Goal: Information Seeking & Learning: Learn about a topic

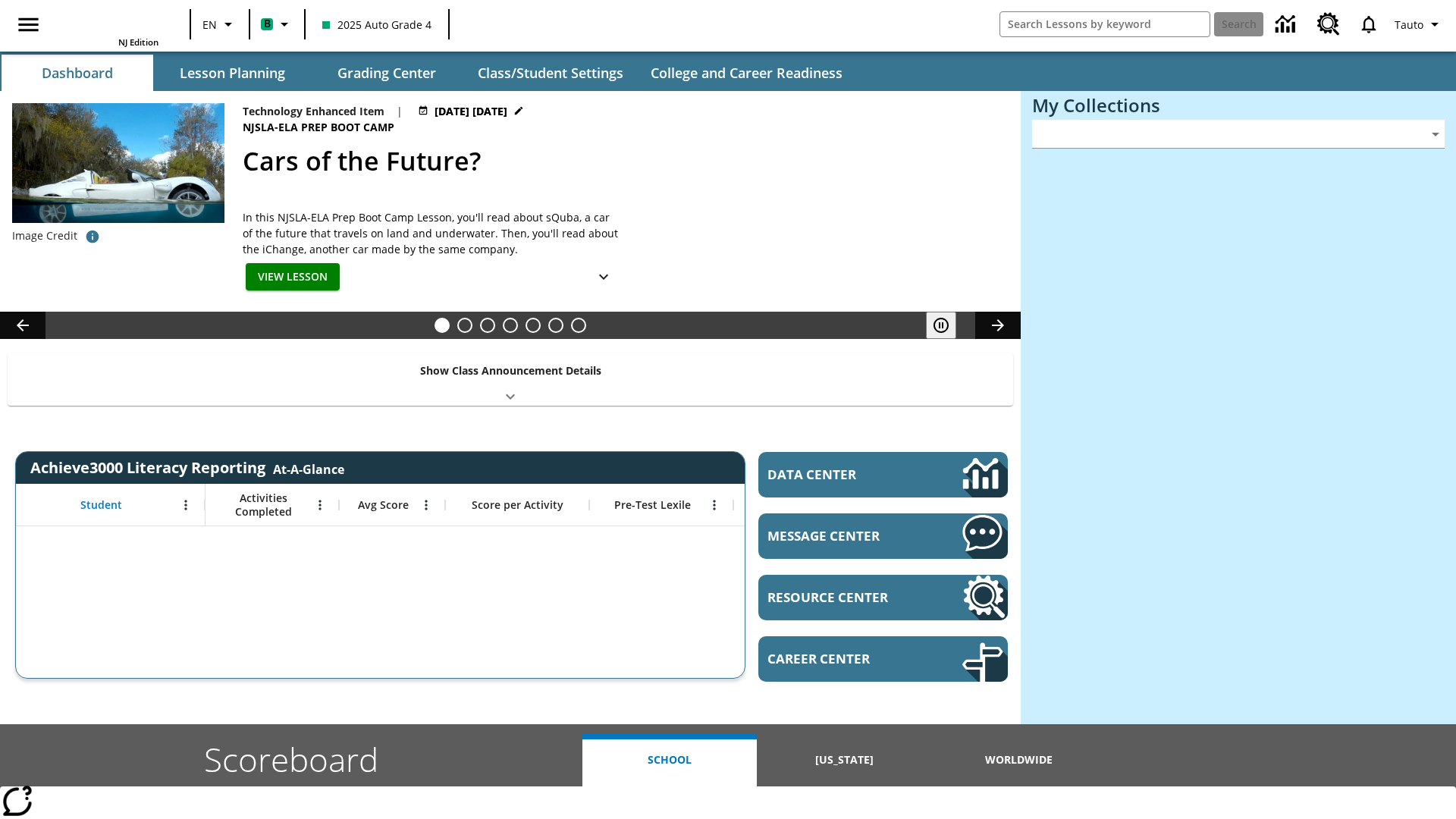
type input "-1"
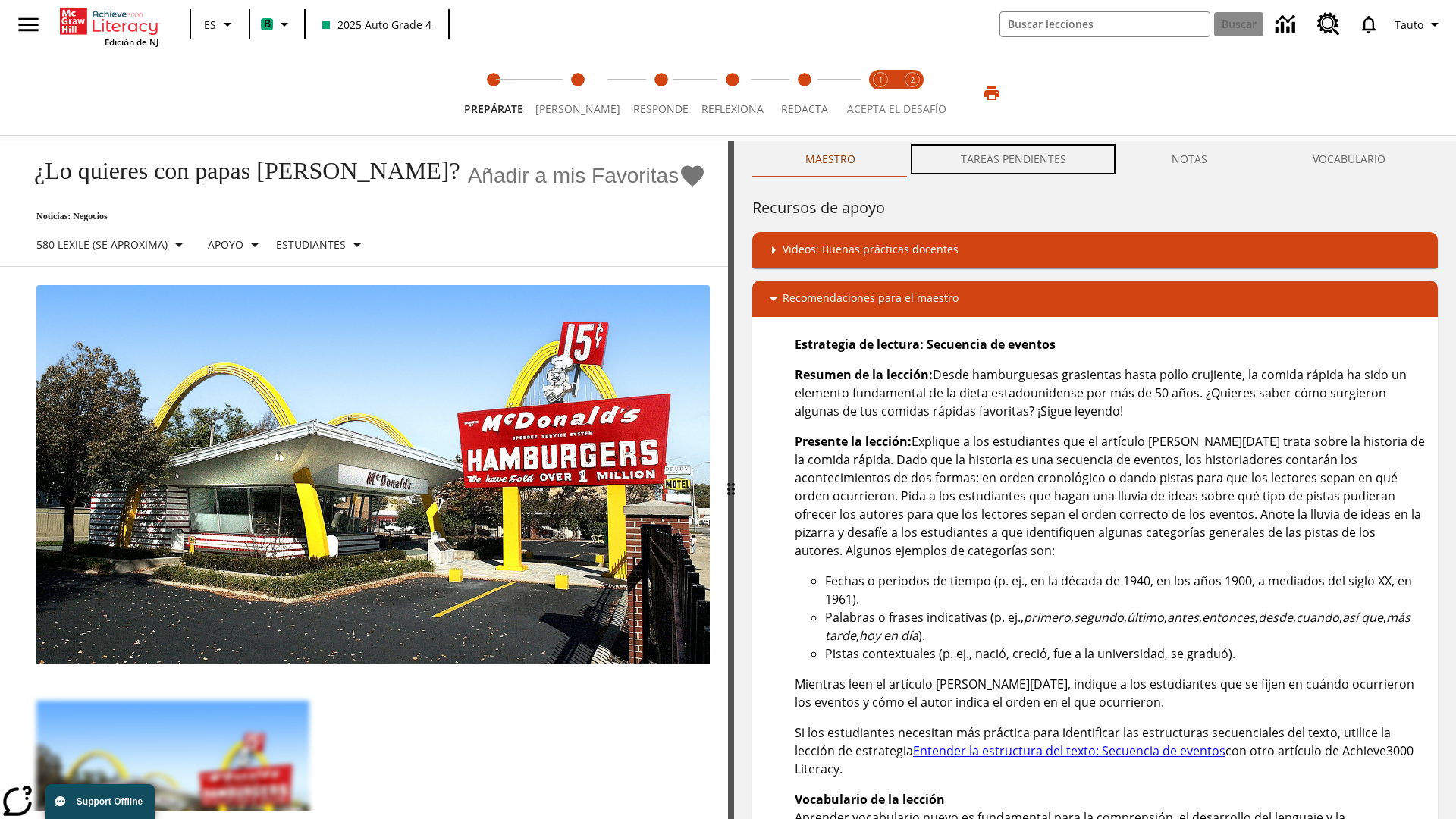
click at [1013, 159] on button "TAREAS PENDIENTES" at bounding box center [1013, 159] width 211 height 36
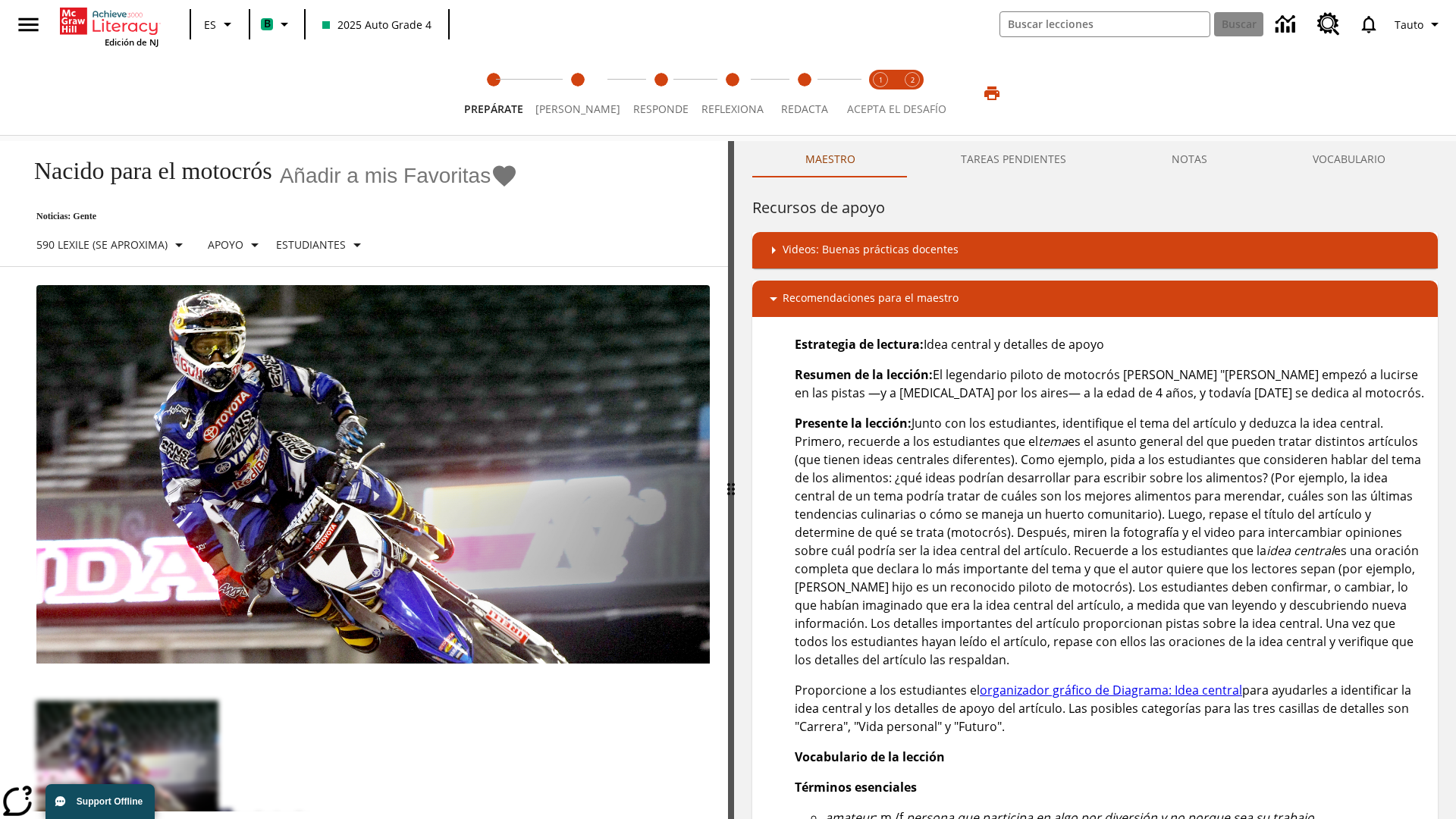
click at [1013, 159] on button "TAREAS PENDIENTES" at bounding box center [1013, 159] width 211 height 36
